Goal: Information Seeking & Learning: Check status

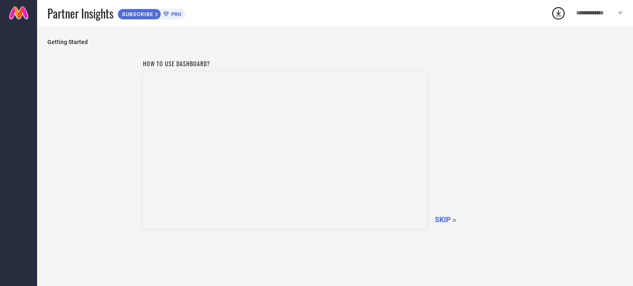
click at [440, 217] on span "SKIP »" at bounding box center [445, 219] width 21 height 9
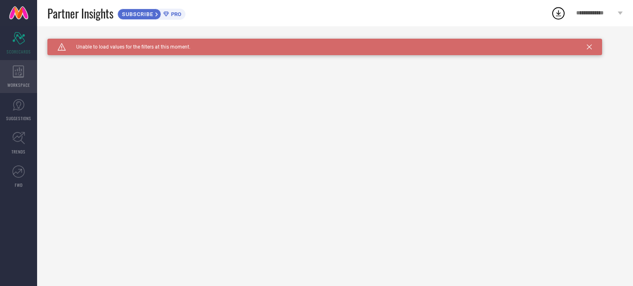
click at [20, 76] on icon at bounding box center [18, 71] width 11 height 12
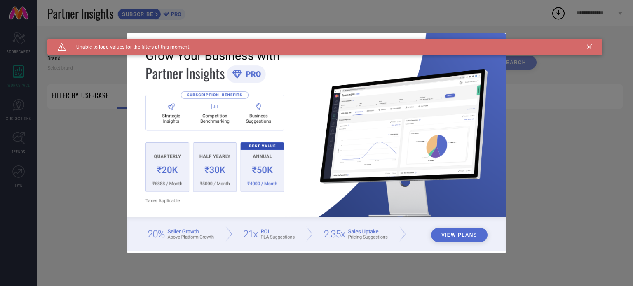
type input "1 STOP FASHION"
type input "All"
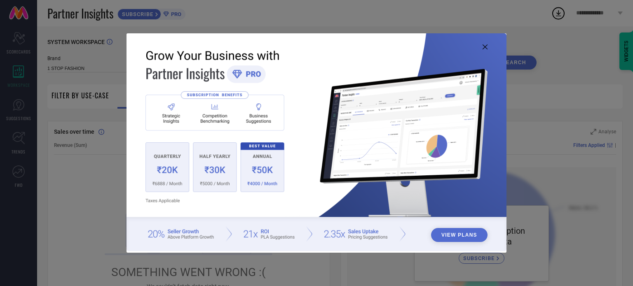
click at [484, 46] on icon at bounding box center [484, 46] width 5 height 5
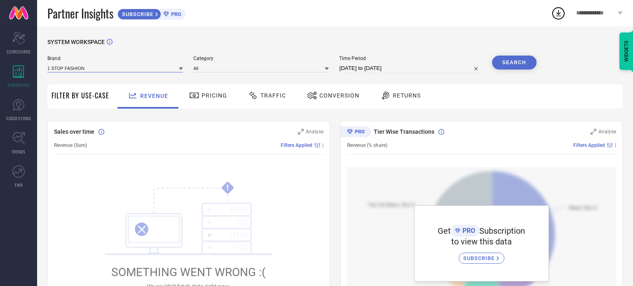
click at [110, 67] on input at bounding box center [114, 68] width 135 height 9
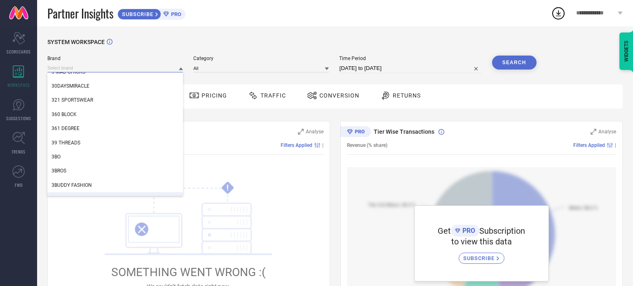
scroll to position [247, 0]
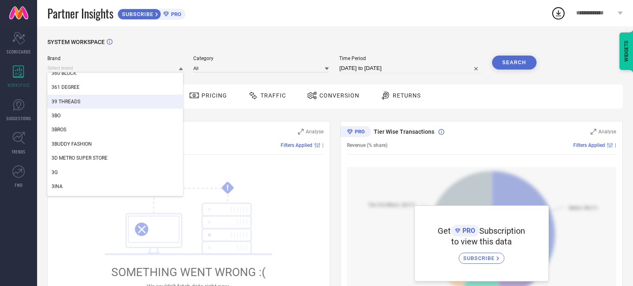
click at [261, 42] on div "SYSTEM WORKSPACE" at bounding box center [334, 47] width 575 height 17
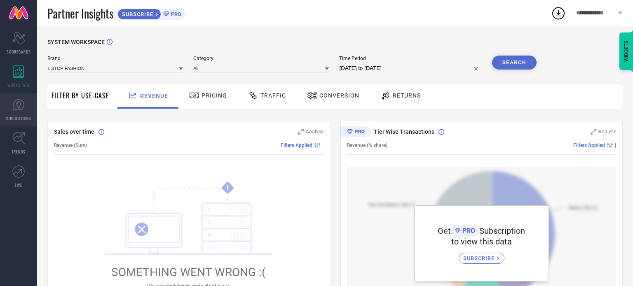
click at [4, 104] on link "SUGGESTIONS" at bounding box center [18, 109] width 37 height 33
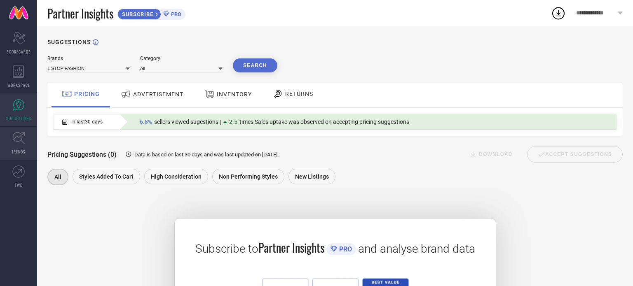
click at [17, 134] on icon at bounding box center [18, 138] width 13 height 13
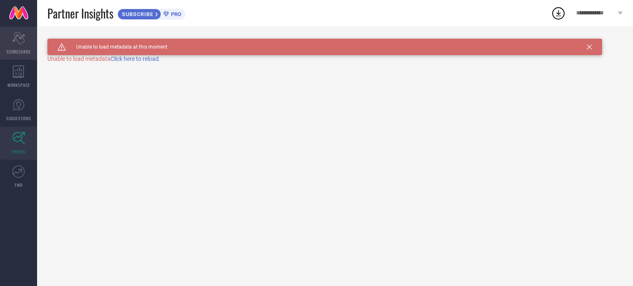
click at [18, 51] on span "SCORECARDS" at bounding box center [19, 52] width 24 height 6
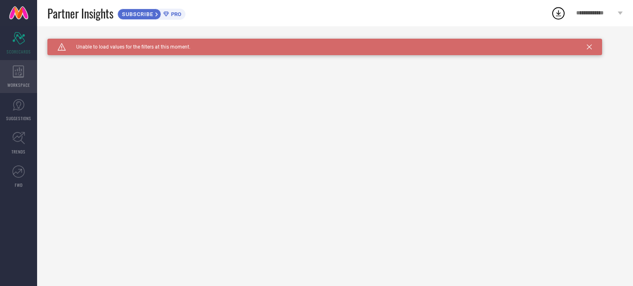
click at [14, 78] on div "WORKSPACE" at bounding box center [18, 76] width 37 height 33
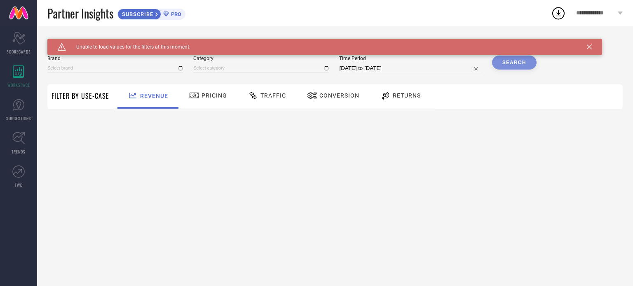
type input "1 STOP FASHION"
type input "All"
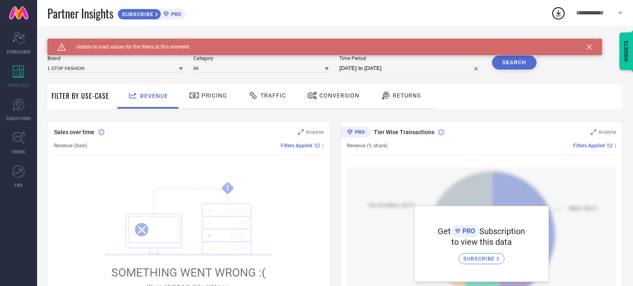
click at [206, 98] on span "Pricing" at bounding box center [214, 95] width 26 height 7
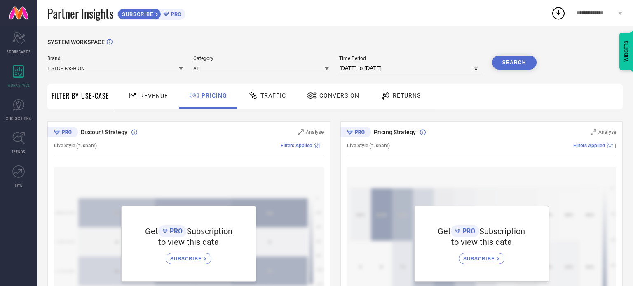
click at [264, 95] on span "Traffic" at bounding box center [273, 95] width 26 height 7
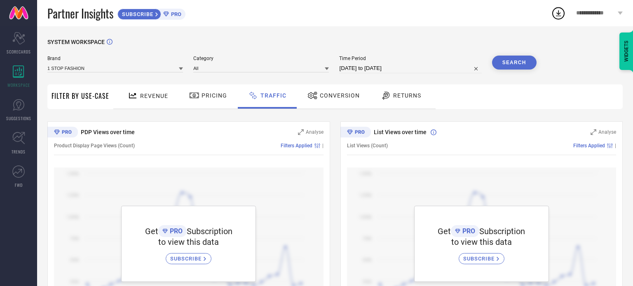
click at [321, 93] on span "Conversion" at bounding box center [340, 95] width 40 height 7
